Goal: Information Seeking & Learning: Learn about a topic

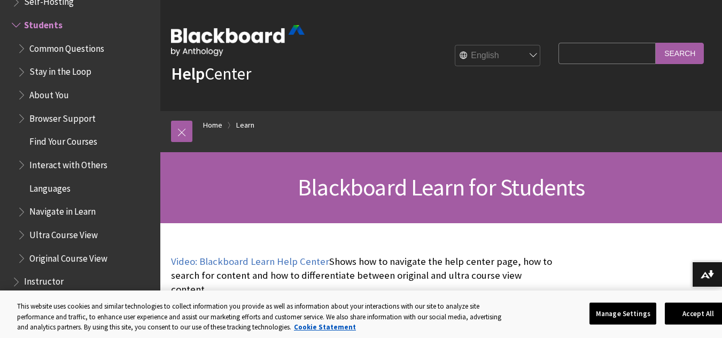
click at [606, 55] on input "Search Query" at bounding box center [606, 53] width 97 height 21
type input "lockdown browser"
click at [655, 43] on input "Search" at bounding box center [679, 53] width 48 height 21
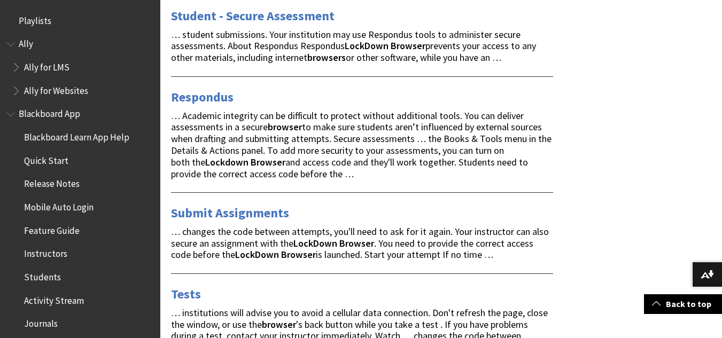
scroll to position [209, 0]
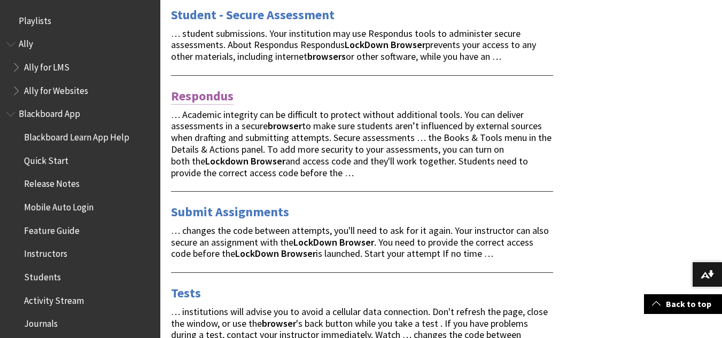
click at [214, 91] on link "Respondus" at bounding box center [202, 96] width 62 height 17
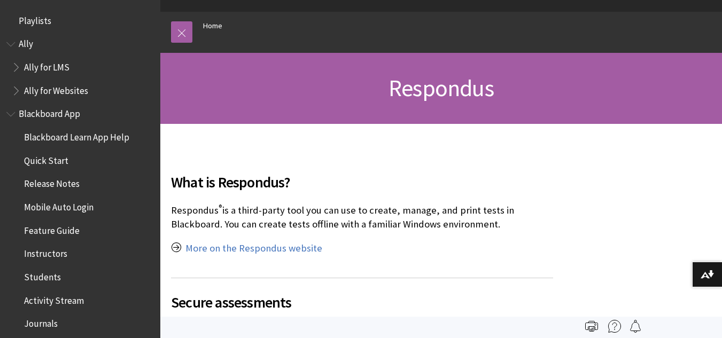
scroll to position [99, 0]
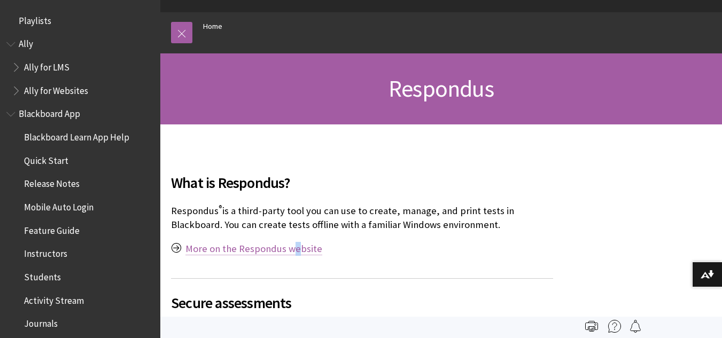
drag, startPoint x: 292, startPoint y: 262, endPoint x: 298, endPoint y: 246, distance: 17.6
click at [298, 246] on div "What is Respondus? Respondus ® is a third-party tool you can use to create, man…" at bounding box center [362, 206] width 382 height 120
click at [298, 246] on link "More on the Respondus website" at bounding box center [253, 248] width 137 height 13
